Goal: Transaction & Acquisition: Download file/media

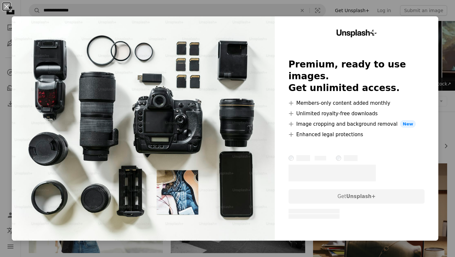
scroll to position [739, 0]
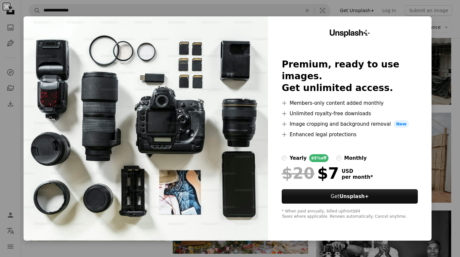
click at [443, 86] on div "An X shape Unsplash+ Premium, ready to use images. Get unlimited access. A plus…" at bounding box center [230, 128] width 460 height 257
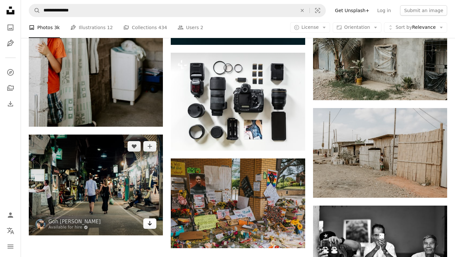
click at [150, 219] on icon "Arrow pointing down" at bounding box center [149, 223] width 5 height 8
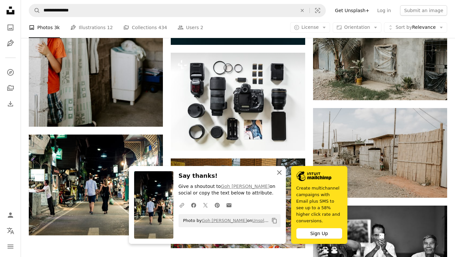
click at [281, 176] on icon "An X shape" at bounding box center [279, 172] width 8 height 8
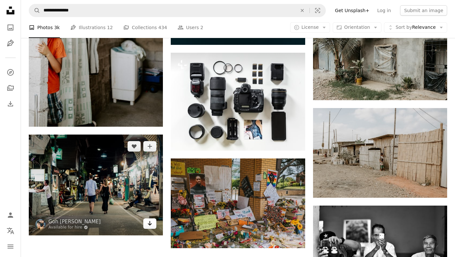
click at [151, 226] on icon "Arrow pointing down" at bounding box center [149, 223] width 5 height 8
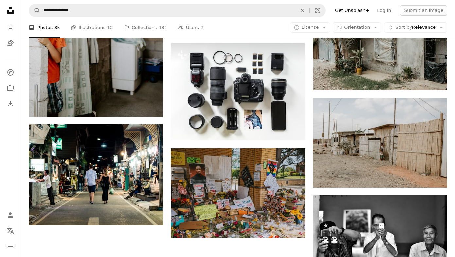
scroll to position [768, 0]
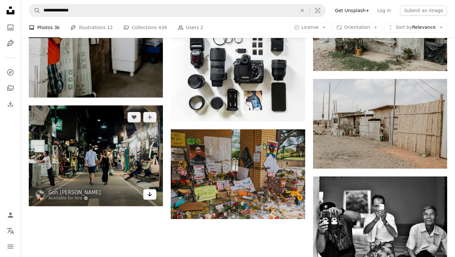
click at [149, 195] on icon "Download" at bounding box center [150, 194] width 4 height 5
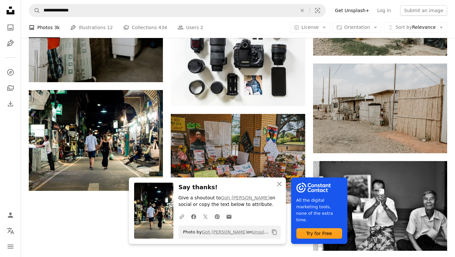
scroll to position [810, 0]
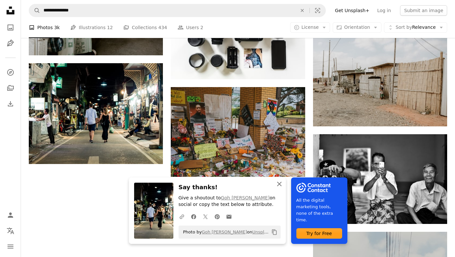
click at [281, 182] on icon "An X shape" at bounding box center [279, 184] width 8 height 8
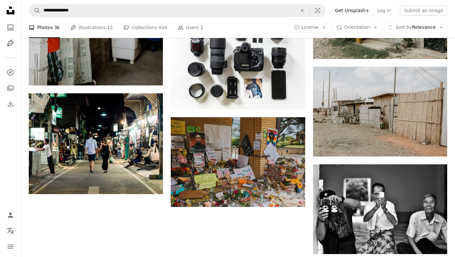
scroll to position [813, 0]
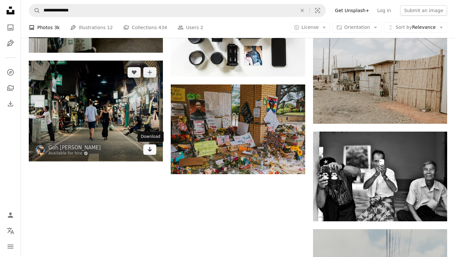
click at [148, 150] on icon "Arrow pointing down" at bounding box center [149, 149] width 5 height 8
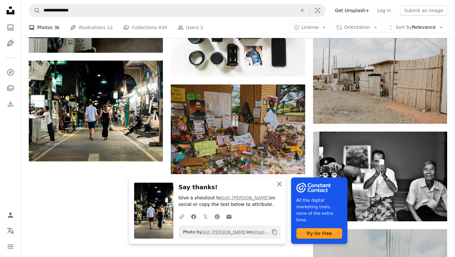
click at [279, 184] on icon "button" at bounding box center [279, 184] width 5 height 5
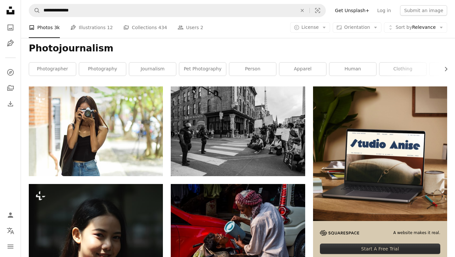
scroll to position [0, 0]
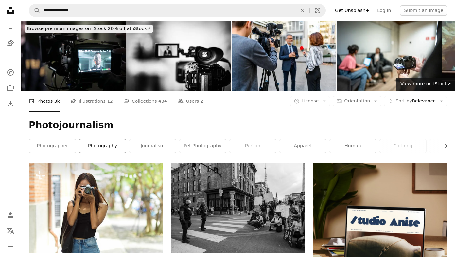
click at [96, 146] on link "photography" at bounding box center [102, 145] width 47 height 13
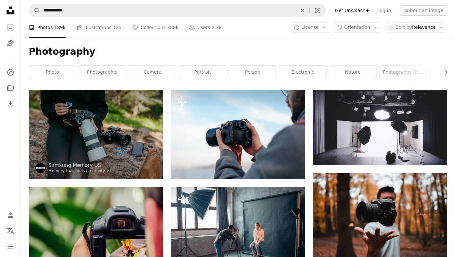
scroll to position [8, 0]
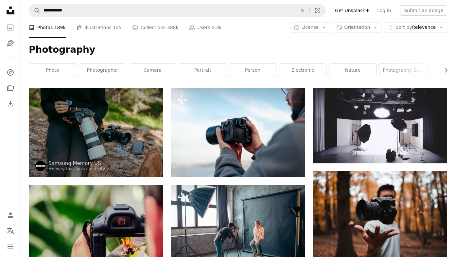
scroll to position [0, 0]
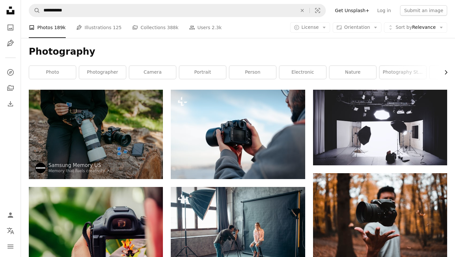
click at [443, 71] on icon "Chevron right" at bounding box center [445, 72] width 7 height 7
click at [445, 72] on icon "Chevron right" at bounding box center [445, 72] width 7 height 7
click at [378, 73] on link "art" at bounding box center [373, 72] width 47 height 13
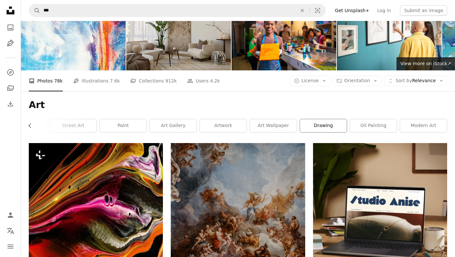
scroll to position [0, 179]
click at [309, 123] on link "drawing" at bounding box center [323, 125] width 47 height 13
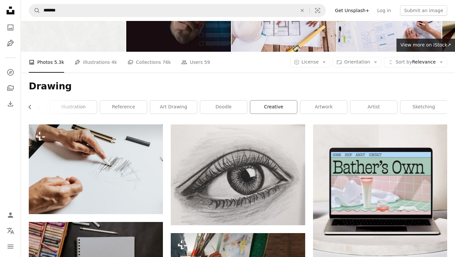
scroll to position [39, 0]
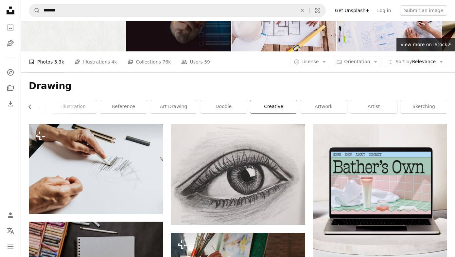
click at [277, 113] on link "creative" at bounding box center [273, 106] width 47 height 13
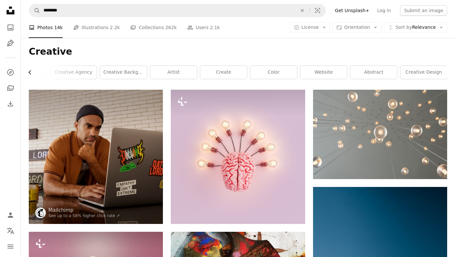
click at [30, 71] on icon "Chevron left" at bounding box center [30, 72] width 7 height 7
click at [30, 71] on link "creativity" at bounding box center [52, 72] width 47 height 13
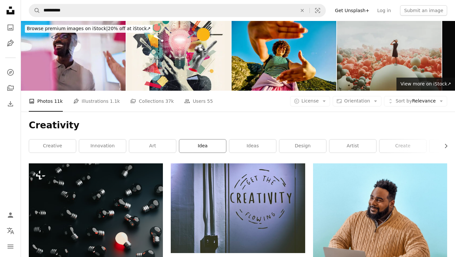
click at [206, 149] on link "idea" at bounding box center [202, 145] width 47 height 13
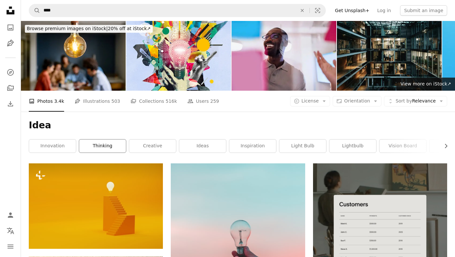
click at [84, 146] on link "thinking" at bounding box center [102, 145] width 47 height 13
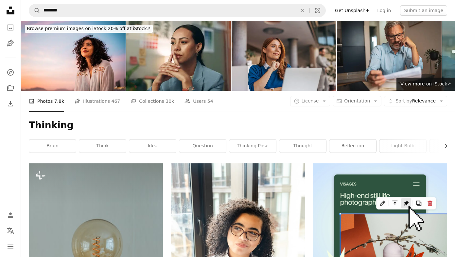
scroll to position [0, 0]
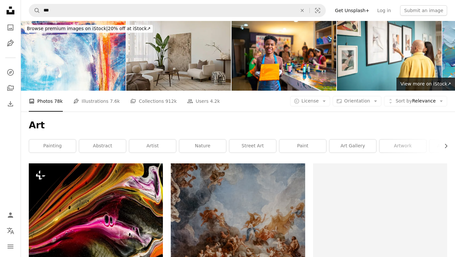
scroll to position [20, 0]
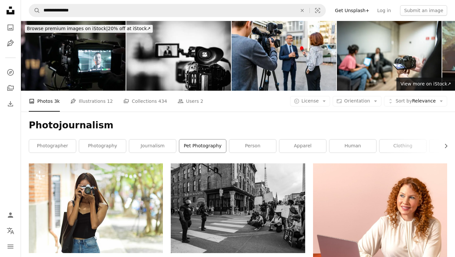
click at [183, 144] on link "pet photography" at bounding box center [202, 145] width 47 height 13
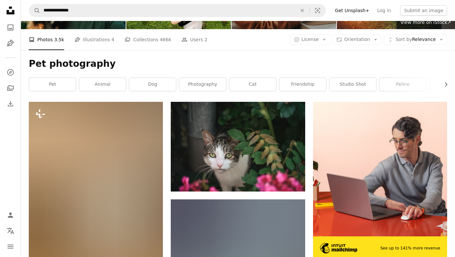
scroll to position [48, 0]
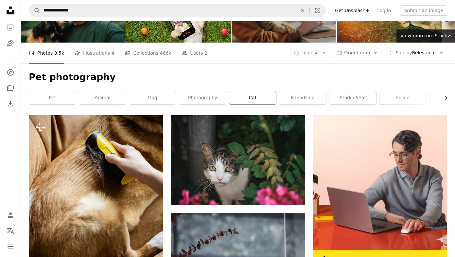
click at [239, 95] on link "cat" at bounding box center [252, 97] width 47 height 13
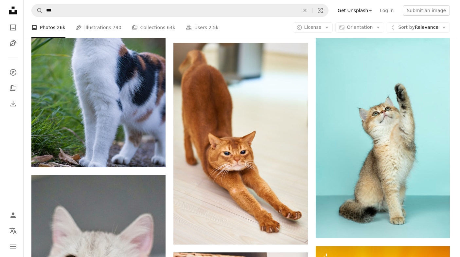
scroll to position [614, 0]
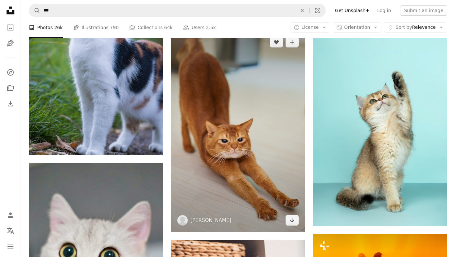
click at [222, 155] on img at bounding box center [238, 130] width 134 height 201
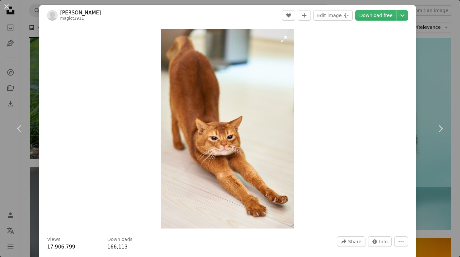
click at [215, 143] on img "Zoom in on this image" at bounding box center [227, 128] width 133 height 199
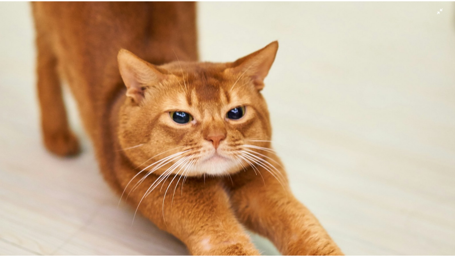
scroll to position [269, 0]
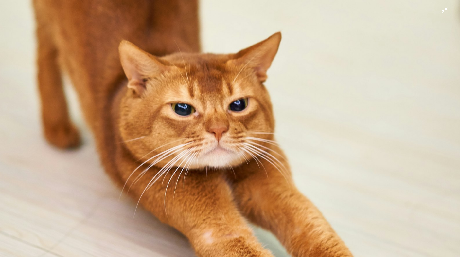
click at [225, 142] on img "Zoom out on this image" at bounding box center [230, 76] width 460 height 691
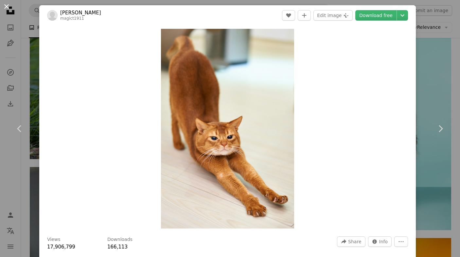
click at [10, 6] on button "An X shape" at bounding box center [7, 7] width 8 height 8
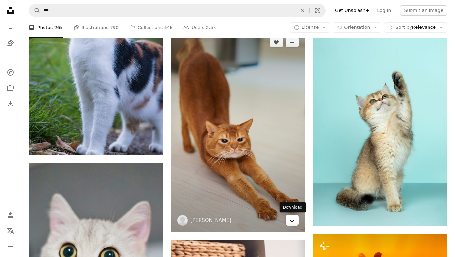
click at [290, 220] on icon "Arrow pointing down" at bounding box center [291, 220] width 5 height 8
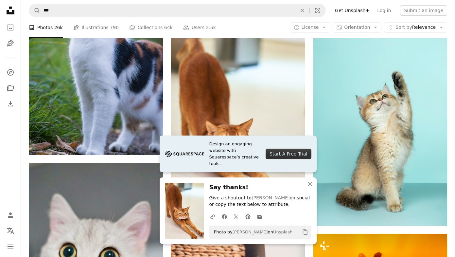
click at [308, 101] on div "Plus sign for Unsplash+ A heart A plus sign [PERSON_NAME] For Unsplash+ A lock …" at bounding box center [238, 177] width 418 height 1256
click at [309, 184] on icon "button" at bounding box center [310, 184] width 5 height 5
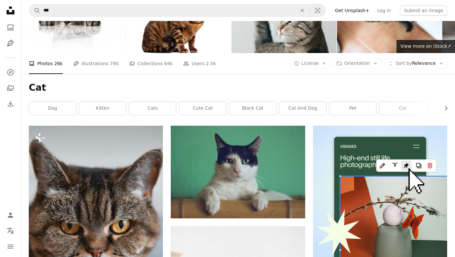
scroll to position [30, 0]
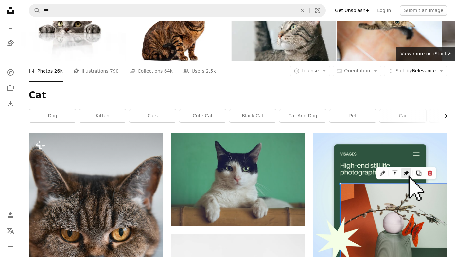
click at [442, 117] on icon "Chevron right" at bounding box center [445, 115] width 7 height 7
click at [445, 114] on icon "Chevron right" at bounding box center [445, 115] width 7 height 7
click at [445, 114] on link "bird" at bounding box center [423, 115] width 47 height 13
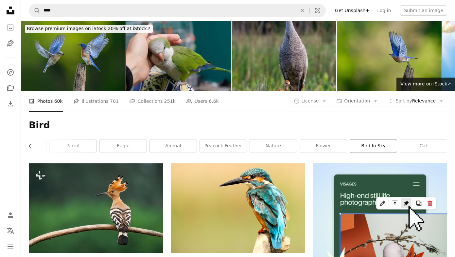
click at [364, 147] on link "bird in sky" at bounding box center [373, 145] width 47 height 13
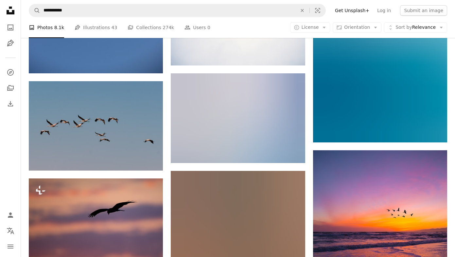
scroll to position [382, 0]
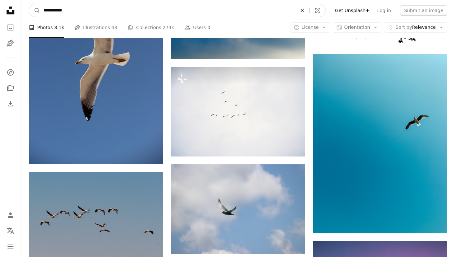
click at [308, 13] on button "An X shape" at bounding box center [302, 10] width 14 height 12
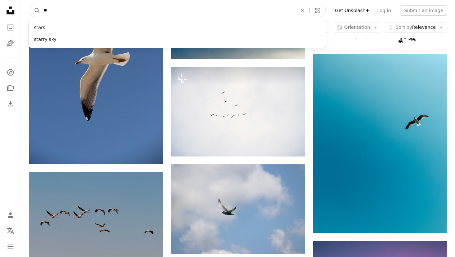
type input "*"
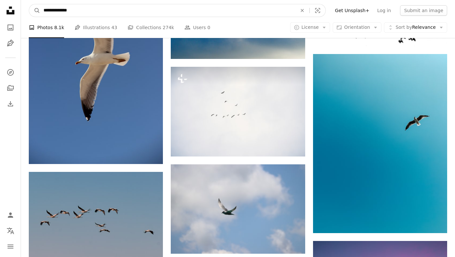
type input "**********"
click button "A magnifying glass" at bounding box center [34, 10] width 11 height 12
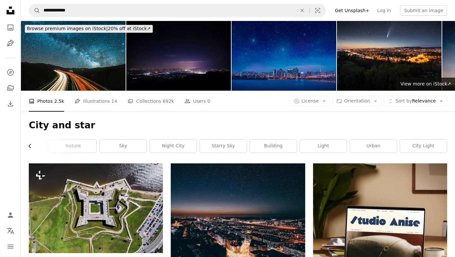
click at [27, 146] on icon "Chevron left" at bounding box center [30, 146] width 7 height 7
click at [29, 147] on icon "Chevron left" at bounding box center [30, 146] width 7 height 7
click at [67, 146] on link "star" at bounding box center [52, 145] width 47 height 13
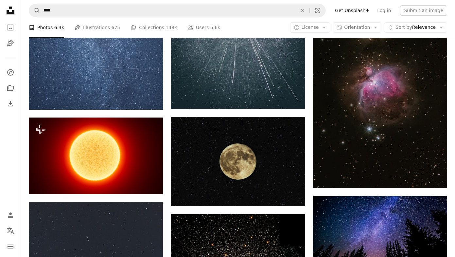
scroll to position [635, 0]
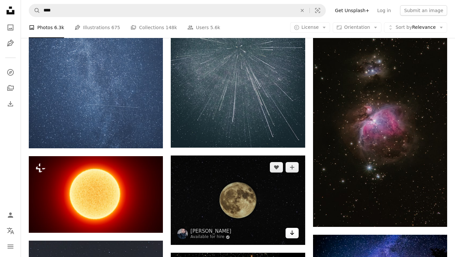
click at [293, 234] on icon "Arrow pointing down" at bounding box center [291, 233] width 5 height 8
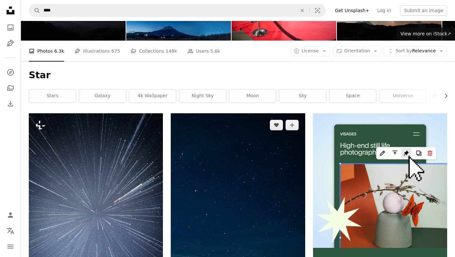
scroll to position [0, 0]
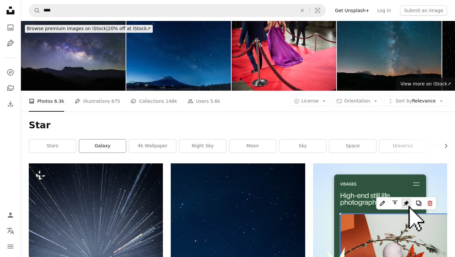
click at [83, 145] on link "galaxy" at bounding box center [102, 145] width 47 height 13
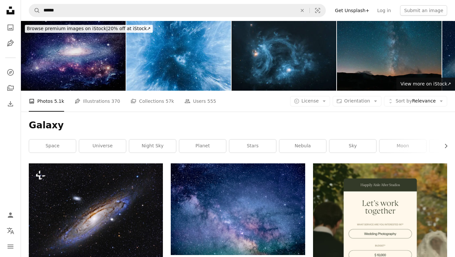
scroll to position [0, 0]
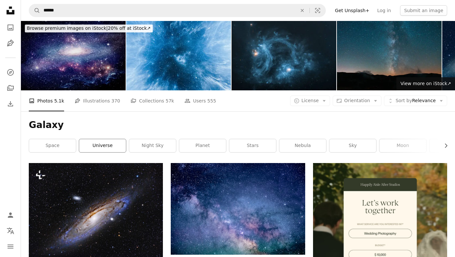
click at [114, 147] on link "universe" at bounding box center [102, 145] width 47 height 13
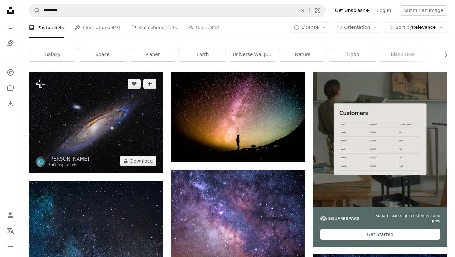
scroll to position [22, 0]
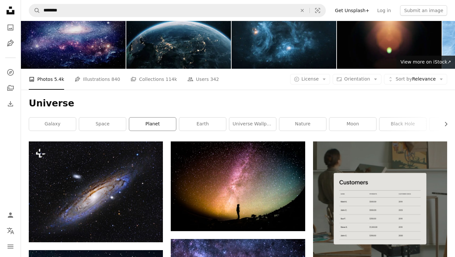
click at [158, 123] on link "planet" at bounding box center [152, 123] width 47 height 13
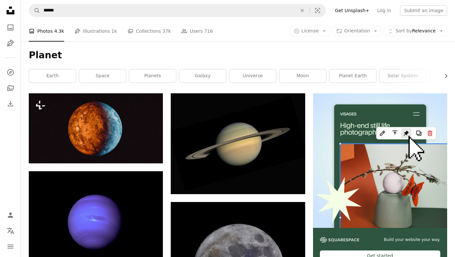
scroll to position [57, 0]
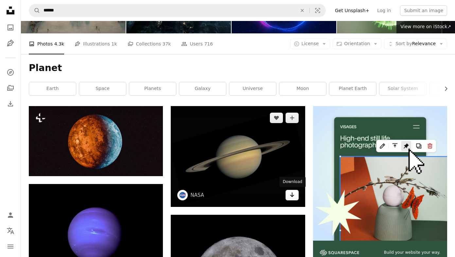
click at [290, 192] on icon "Arrow pointing down" at bounding box center [291, 195] width 5 height 8
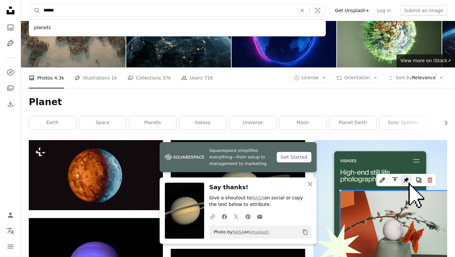
drag, startPoint x: 142, startPoint y: 13, endPoint x: -40, endPoint y: -6, distance: 183.5
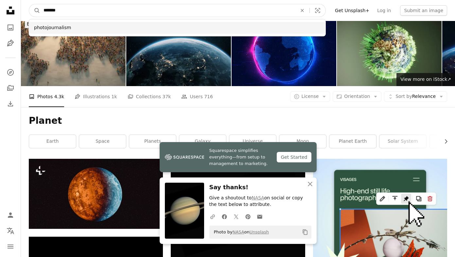
type input "*******"
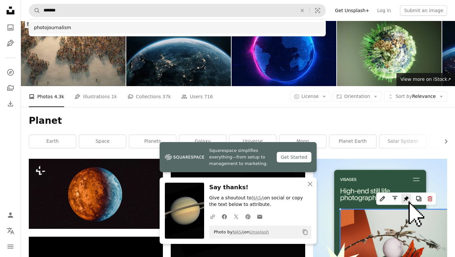
click at [84, 28] on div "photojournalism" at bounding box center [177, 28] width 297 height 12
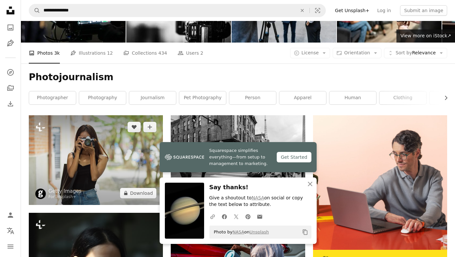
scroll to position [116, 0]
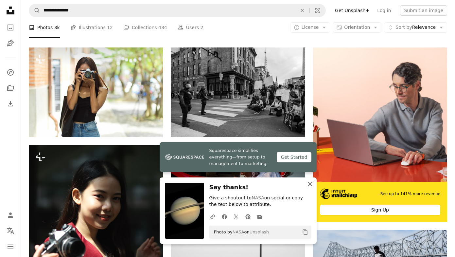
click at [309, 187] on icon "An X shape" at bounding box center [310, 184] width 8 height 8
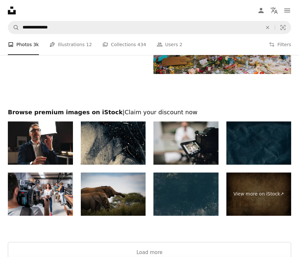
scroll to position [1665, 0]
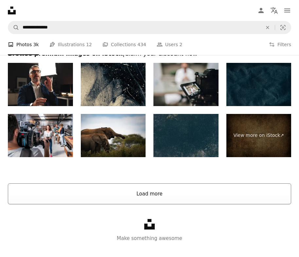
click at [151, 193] on button "Load more" at bounding box center [149, 193] width 283 height 21
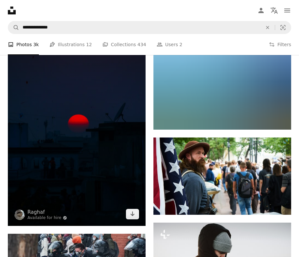
scroll to position [7442, 0]
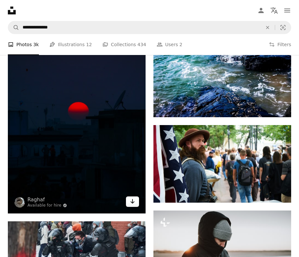
click at [133, 203] on icon "Arrow pointing down" at bounding box center [132, 201] width 5 height 8
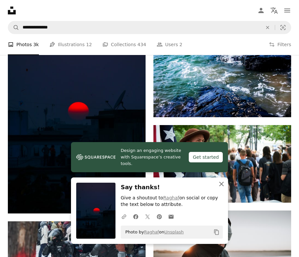
click at [219, 183] on icon "An X shape" at bounding box center [221, 184] width 8 height 8
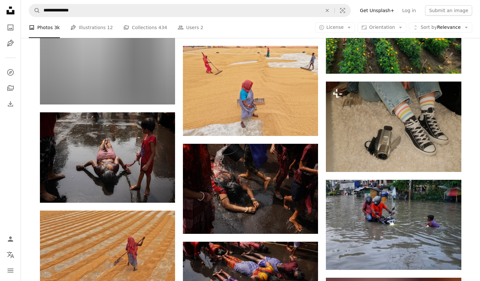
scroll to position [19663, 0]
